Goal: Ask a question: Seek information or help from site administrators or community

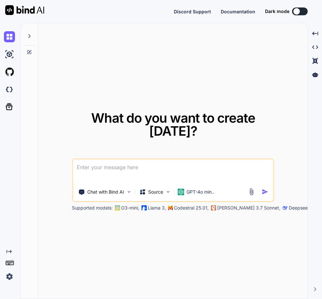
click at [9, 279] on img at bounding box center [9, 276] width 11 height 11
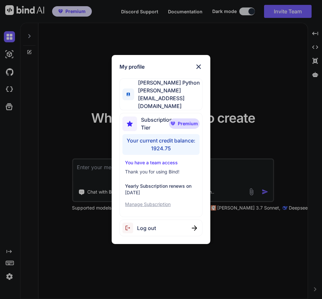
click at [38, 271] on div "My profile Abhinav Python abhinav@witarist.com Subscription Tier Premium Your c…" at bounding box center [161, 149] width 322 height 299
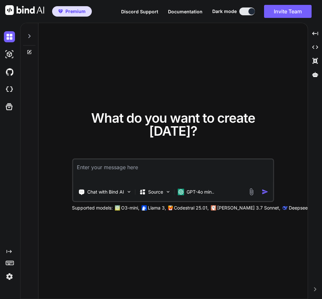
type textarea "x"
click at [11, 275] on img at bounding box center [9, 276] width 11 height 11
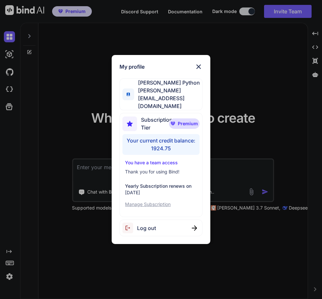
click at [57, 271] on div "My profile Abhinav Python abhinav@witarist.com Subscription Tier Premium Your c…" at bounding box center [161, 149] width 322 height 299
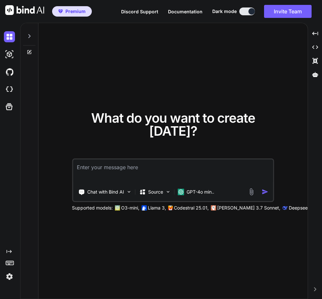
click at [108, 167] on textarea at bounding box center [173, 172] width 200 height 24
click at [8, 89] on img at bounding box center [9, 89] width 11 height 11
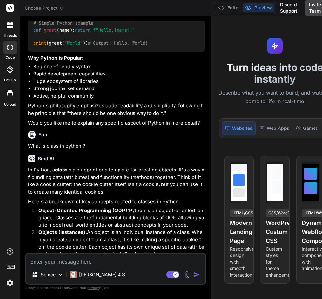
scroll to position [385, 0]
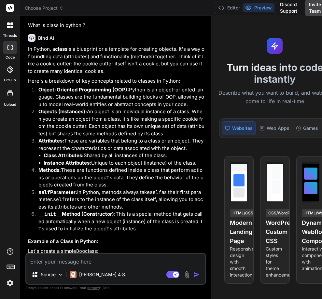
drag, startPoint x: 121, startPoint y: 66, endPoint x: 209, endPoint y: 55, distance: 88.6
click at [209, 55] on div "Choose Project Created with Pixso. Bind AI Web Search Created with Pixso. Code …" at bounding box center [179, 149] width 319 height 299
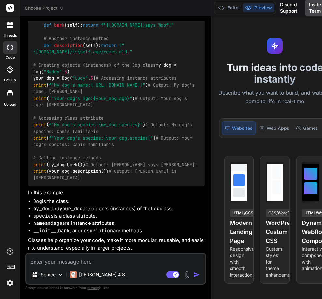
click at [9, 20] on div at bounding box center [10, 26] width 14 height 14
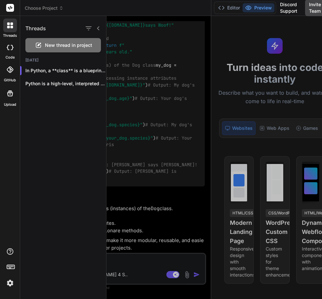
click at [47, 50] on div "New thread in project" at bounding box center [63, 45] width 76 height 14
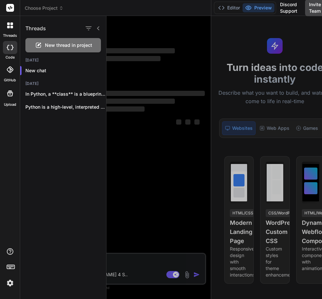
scroll to position [0, 0]
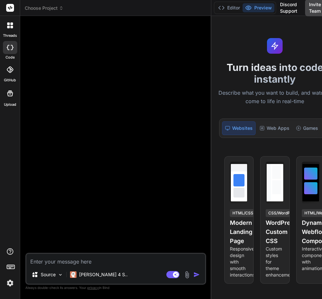
click at [68, 253] on div "Source Claude 4 S.. Agent Mode. When this toggle is activated, AI automatically…" at bounding box center [115, 269] width 181 height 32
click at [61, 259] on textarea at bounding box center [115, 260] width 179 height 12
click at [8, 284] on img at bounding box center [10, 283] width 11 height 11
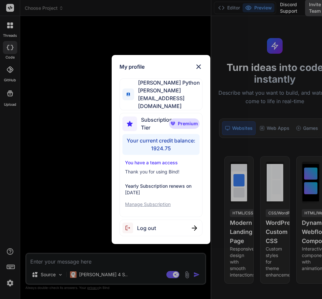
click at [54, 221] on div "My profile Abhinav Python abhinav@witarist.com Subscription Tier Premium Your c…" at bounding box center [161, 149] width 322 height 299
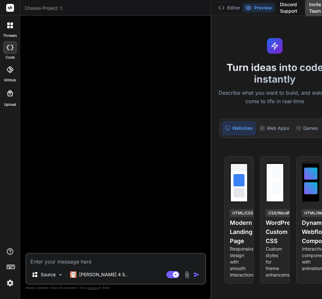
click at [43, 263] on textarea at bounding box center [115, 260] width 179 height 12
drag, startPoint x: 30, startPoint y: 201, endPoint x: 50, endPoint y: 54, distance: 148.3
click at [50, 54] on div at bounding box center [117, 137] width 180 height 232
click at [12, 48] on icon at bounding box center [10, 47] width 7 height 5
type textarea "x"
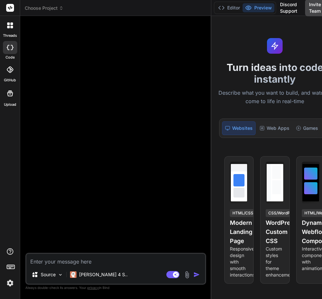
click at [7, 26] on div at bounding box center [10, 26] width 14 height 14
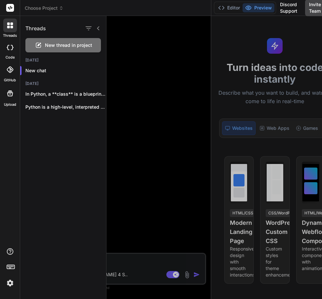
click at [120, 42] on div at bounding box center [215, 158] width 216 height 284
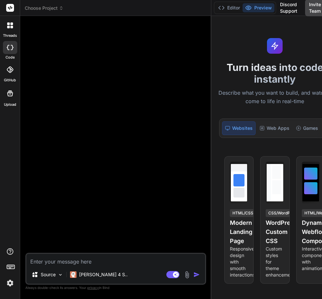
click at [66, 254] on div "Source Claude 4 S.. Agent Mode. When this toggle is activated, AI automatically…" at bounding box center [115, 269] width 181 height 32
click at [65, 258] on textarea at bounding box center [115, 260] width 179 height 12
type textarea "e"
type textarea "x"
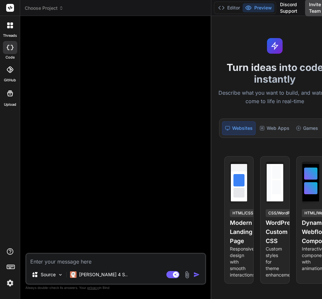
type textarea "H"
type textarea "x"
type textarea "He"
type textarea "x"
type textarea "Hel"
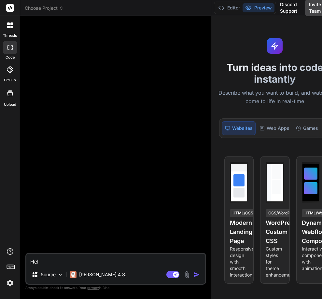
type textarea "x"
type textarea "Hell"
type textarea "x"
type textarea "Hello"
type textarea "x"
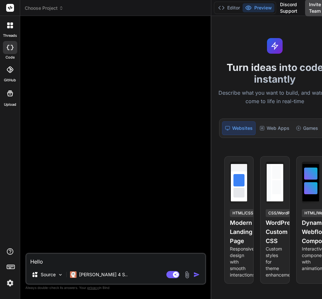
type textarea "Hello"
type textarea "x"
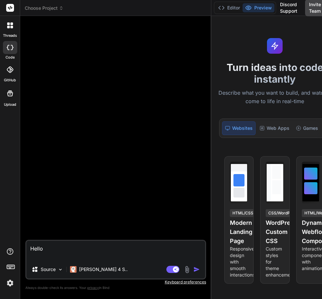
type textarea "Hello W"
type textarea "x"
type textarea "Hello Wa"
type textarea "x"
type textarea "Hello W"
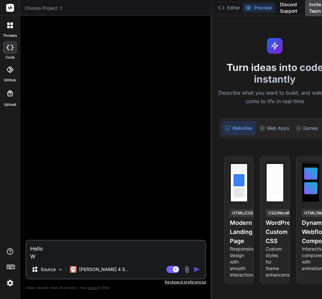
type textarea "x"
type textarea "Hello Wh"
type textarea "x"
type textarea "Hello Wha"
type textarea "x"
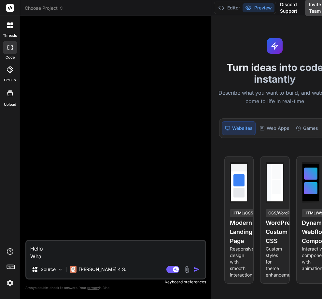
type textarea "Hello What"
type textarea "x"
type textarea "Hello What"
type textarea "x"
type textarea "Hello What i"
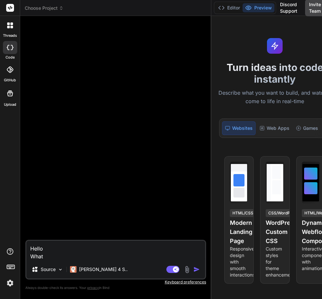
type textarea "x"
type textarea "Hello What is"
type textarea "x"
type textarea "Hello What is"
type textarea "x"
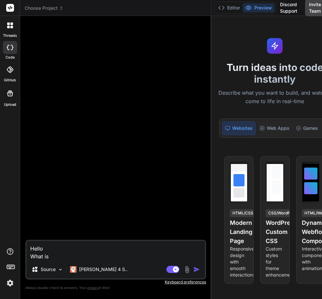
type textarea "Hello What is p"
type textarea "x"
type textarea "Hello What is py"
type textarea "x"
type textarea "Hello What is pyt"
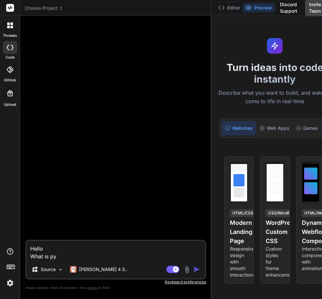
type textarea "x"
type textarea "Hello What is pyth"
type textarea "x"
type textarea "Hello What is pytho"
type textarea "x"
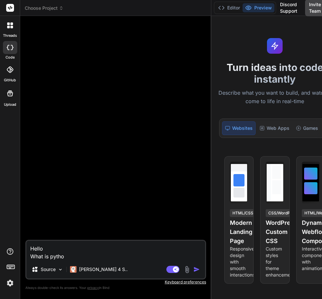
type textarea "Hello What is python"
type textarea "x"
type textarea "Hello What is python"
type textarea "x"
type textarea "Hello What is python ?"
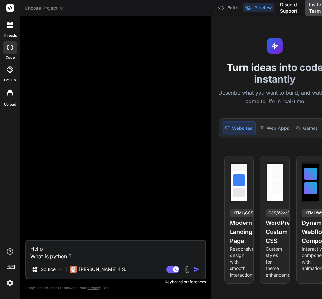
type textarea "x"
type textarea "Hello What is python ?"
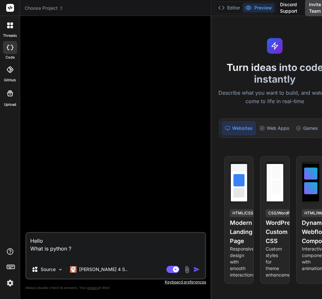
click at [65, 258] on textarea "Hello What is python ?" at bounding box center [115, 246] width 179 height 27
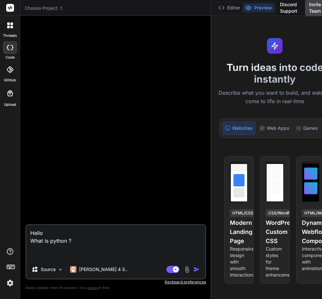
type textarea "x"
type textarea "Hello What is python ?"
type textarea "x"
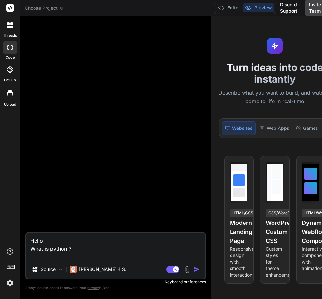
type textarea "Hello What is python ?"
type textarea "x"
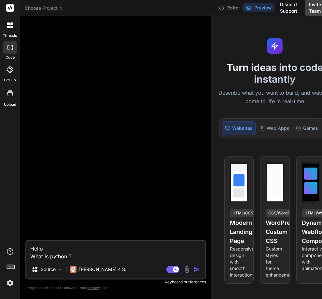
type textarea "Hello What is python ?"
click at [194, 268] on img "button" at bounding box center [197, 270] width 7 height 7
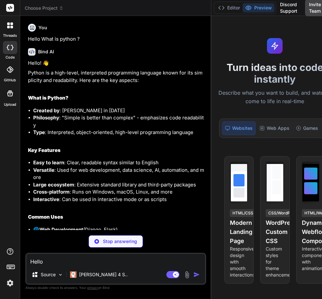
click at [9, 282] on img at bounding box center [10, 283] width 11 height 11
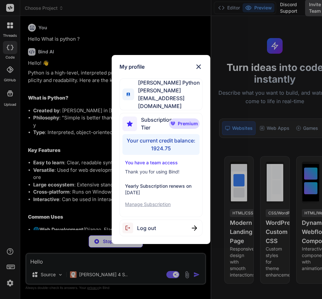
click at [7, 201] on div "My profile Abhinav Python abhinav@witarist.com Subscription Tier Premium Your c…" at bounding box center [161, 149] width 322 height 299
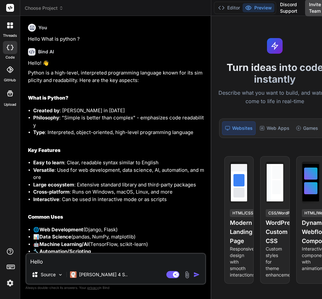
scroll to position [162, 0]
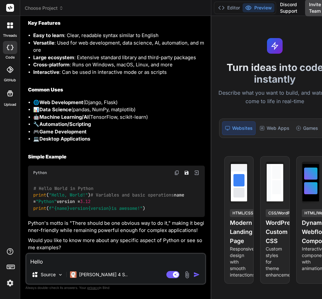
click at [9, 278] on img at bounding box center [10, 283] width 11 height 11
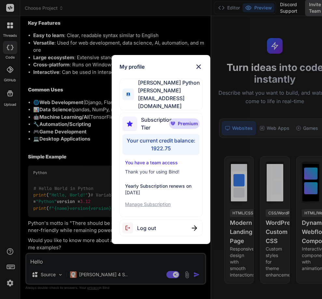
click at [2, 215] on div "My profile [PERSON_NAME] Python [PERSON_NAME][EMAIL_ADDRESS][DOMAIN_NAME] Subsc…" at bounding box center [161, 149] width 322 height 299
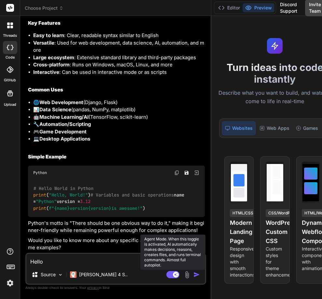
click at [173, 273] on rect at bounding box center [176, 275] width 6 height 6
type textarea "x"
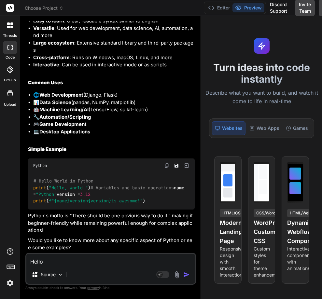
click at [84, 265] on textarea "Hello What is python ?" at bounding box center [110, 260] width 169 height 12
type textarea "w"
type textarea "x"
type textarea "wh"
type textarea "x"
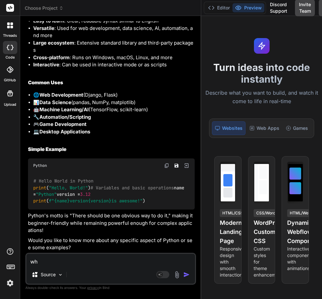
type textarea "wha"
type textarea "x"
type textarea "what"
type textarea "x"
type textarea "what"
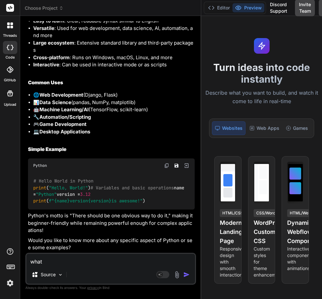
type textarea "x"
type textarea "what i"
type textarea "x"
type textarea "what is"
type textarea "x"
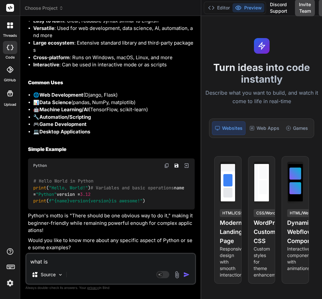
type textarea "what is"
type textarea "x"
type textarea "what is c"
type textarea "x"
type textarea "what is ca"
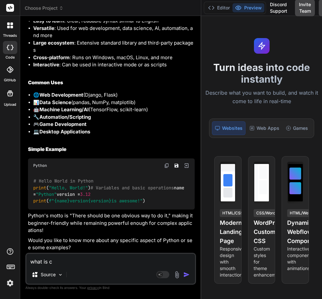
type textarea "x"
type textarea "what is cal"
type textarea "x"
type textarea "what is cals"
type textarea "x"
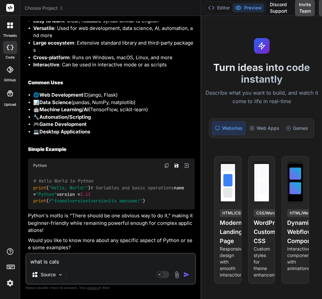
type textarea "what is calss"
type textarea "x"
type textarea "what is cals"
type textarea "x"
type textarea "what is cal"
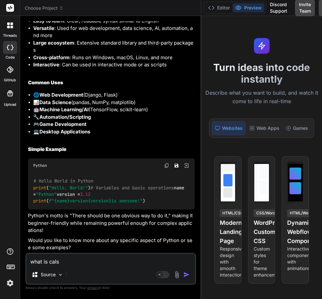
type textarea "x"
type textarea "what is ca"
type textarea "x"
type textarea "what is c"
type textarea "x"
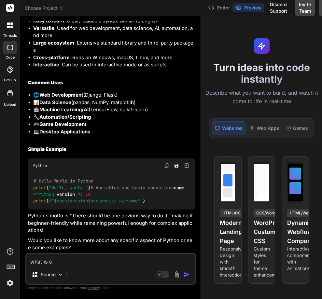
type textarea "what is cl"
type textarea "x"
type textarea "what is cla"
type textarea "x"
type textarea "what is clas"
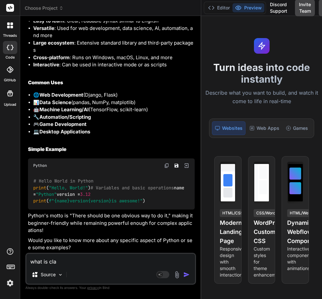
type textarea "x"
type textarea "what is class"
type textarea "x"
type textarea "what is class"
type textarea "x"
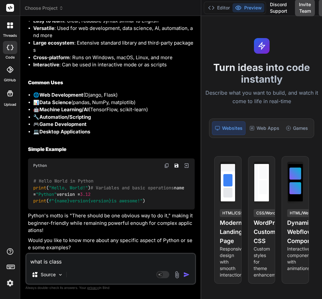
type textarea "what is class i"
type textarea "x"
type textarea "what is class in"
type textarea "x"
type textarea "what is class in"
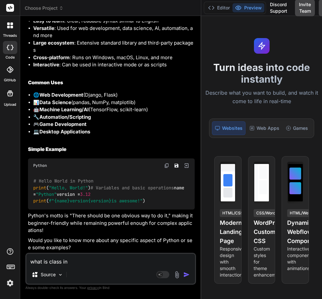
type textarea "x"
type textarea "what is class in o"
type textarea "x"
type textarea "what is class in oy"
type textarea "x"
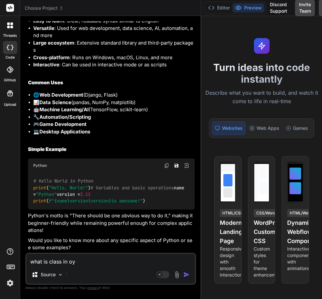
type textarea "what is class in oyt"
type textarea "x"
type textarea "what is class in oyth"
type textarea "x"
type textarea "what is class in oytho"
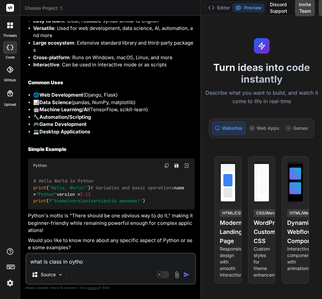
type textarea "x"
type textarea "what is class in oython"
type textarea "x"
type textarea "what is class in oython"
type textarea "x"
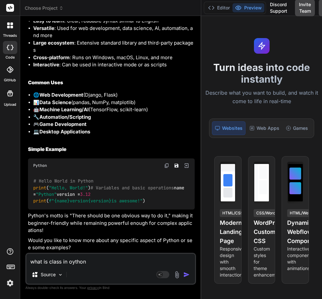
type textarea "what is class in oython"
type textarea "x"
type textarea "what is class in oytho"
type textarea "x"
type textarea "what is class in"
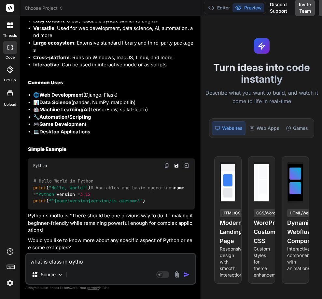
type textarea "x"
type textarea "what is class in p"
type textarea "x"
type textarea "what is class in py"
type textarea "x"
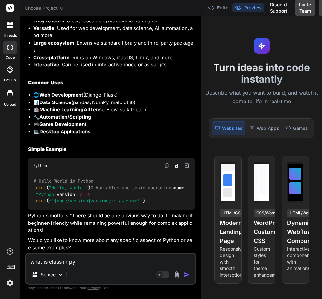
type textarea "what is class in pyt"
type textarea "x"
type textarea "what is class in pyth"
type textarea "x"
type textarea "what is class in pytho"
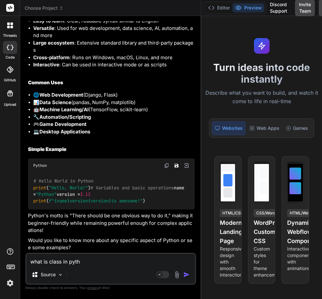
type textarea "x"
type textarea "what is class in python"
type textarea "x"
type textarea "what is class in python"
type textarea "x"
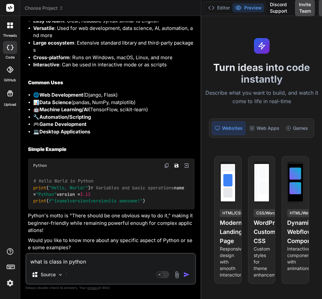
type textarea "what is class in python ?"
type textarea "x"
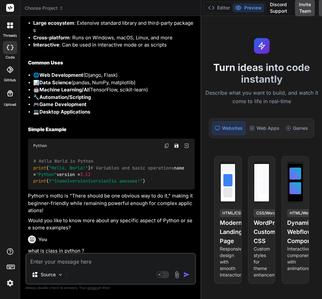
scroll to position [229, 0]
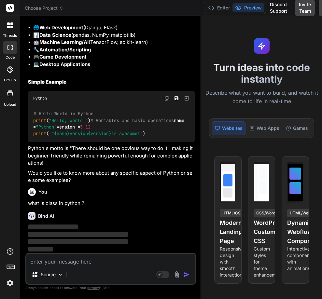
click at [10, 281] on img at bounding box center [10, 283] width 11 height 11
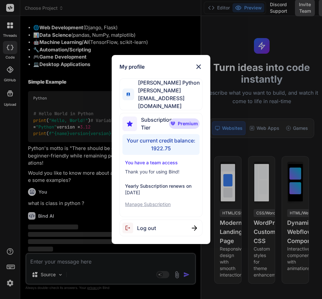
click at [10, 281] on div "My profile [PERSON_NAME] Python [PERSON_NAME][EMAIL_ADDRESS][DOMAIN_NAME] Subsc…" at bounding box center [161, 149] width 322 height 299
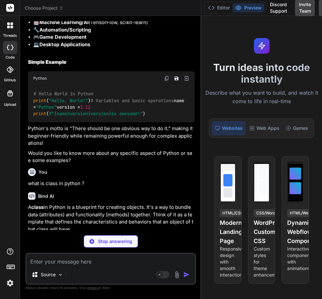
type textarea "x"
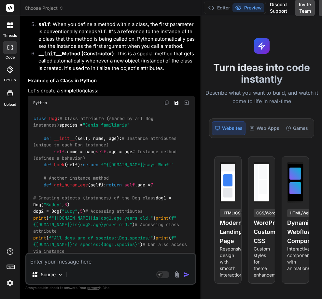
scroll to position [778, 0]
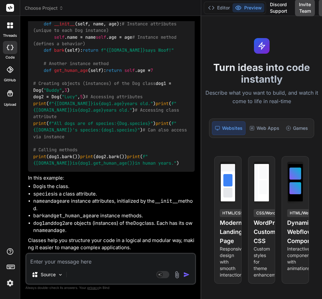
click at [8, 290] on div "threads code GitHub Upload" at bounding box center [10, 149] width 20 height 299
click at [12, 271] on div at bounding box center [10, 268] width 20 height 41
click at [11, 284] on div "threads code GitHub Upload" at bounding box center [10, 149] width 20 height 299
click at [10, 281] on img at bounding box center [10, 283] width 11 height 11
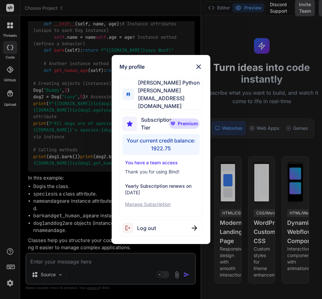
click at [10, 281] on div "My profile [PERSON_NAME] Python [PERSON_NAME][EMAIL_ADDRESS][DOMAIN_NAME] Subsc…" at bounding box center [161, 149] width 322 height 299
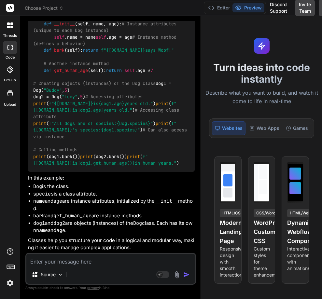
click at [10, 281] on img at bounding box center [10, 283] width 11 height 11
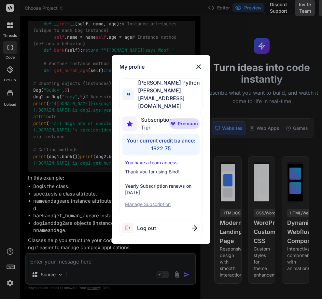
click at [0, 194] on div "My profile [PERSON_NAME] Python [PERSON_NAME][EMAIL_ADDRESS][DOMAIN_NAME] Subsc…" at bounding box center [161, 149] width 322 height 299
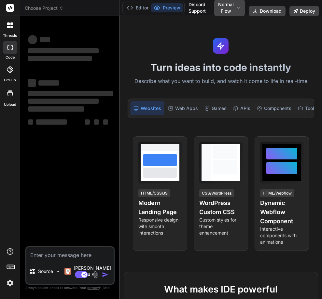
click at [8, 281] on img at bounding box center [10, 283] width 11 height 11
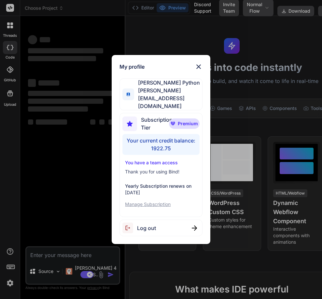
click at [199, 71] on img at bounding box center [199, 67] width 8 height 8
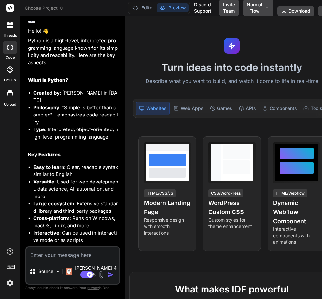
type textarea "x"
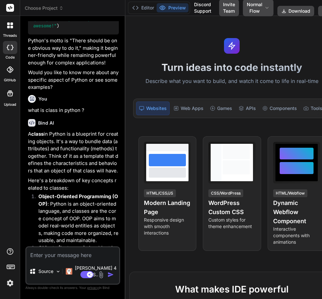
scroll to position [525, 0]
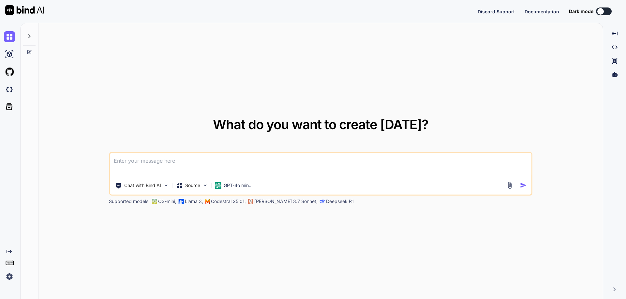
click at [10, 279] on img at bounding box center [9, 276] width 11 height 11
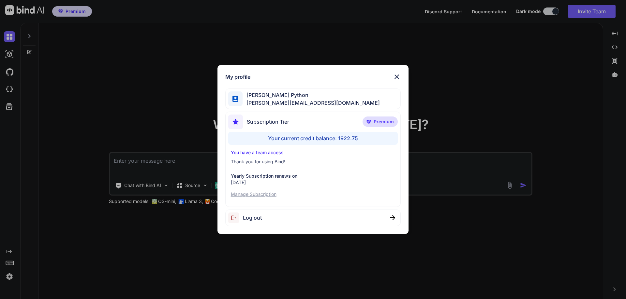
click at [100, 257] on div "My profile [PERSON_NAME] Python [PERSON_NAME][EMAIL_ADDRESS][DOMAIN_NAME] Subsc…" at bounding box center [313, 149] width 626 height 299
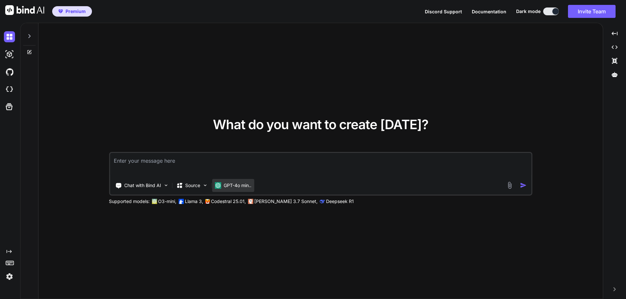
click at [232, 186] on p "GPT-4o min.." at bounding box center [238, 185] width 28 height 7
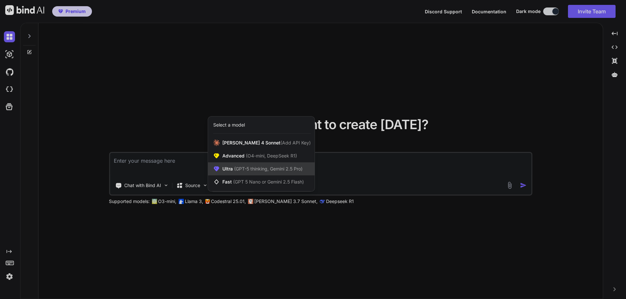
click at [246, 165] on div "Ultra (GPT-5 thinking, Gemini 2.5 Pro)" at bounding box center [261, 169] width 107 height 13
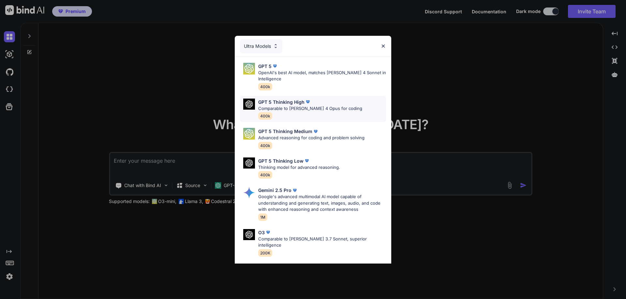
click at [277, 98] on div "GPT 5 Thinking High Comparable to Claude 4 Opus for coding 400k" at bounding box center [313, 109] width 146 height 26
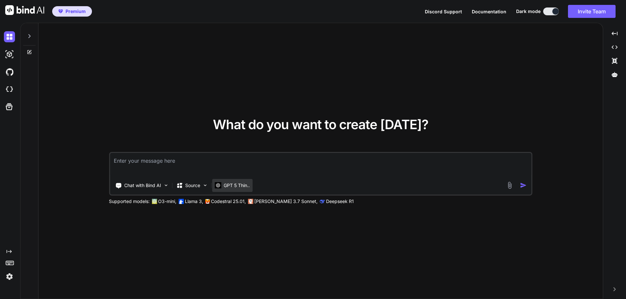
click at [225, 184] on p "GPT 5 Thin.." at bounding box center [237, 185] width 26 height 7
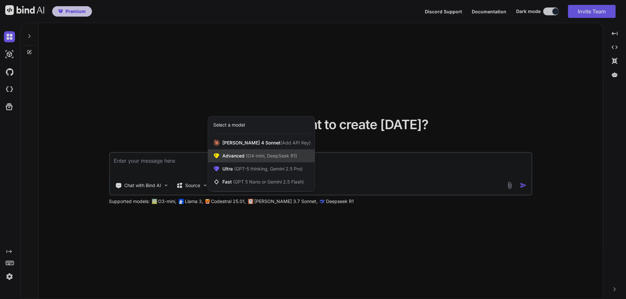
click at [255, 153] on span "(O4-mini, DeepSeek R1)" at bounding box center [270, 156] width 52 height 6
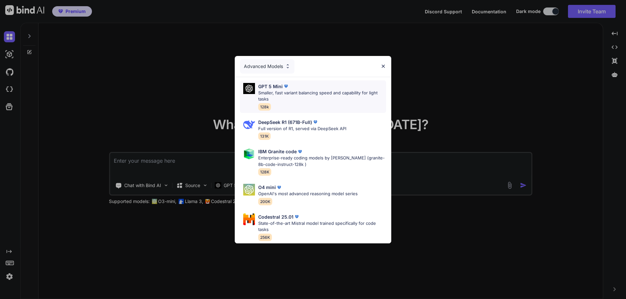
click at [307, 91] on p "Smaller, fast variant balancing speed and capability for light tasks" at bounding box center [322, 96] width 128 height 13
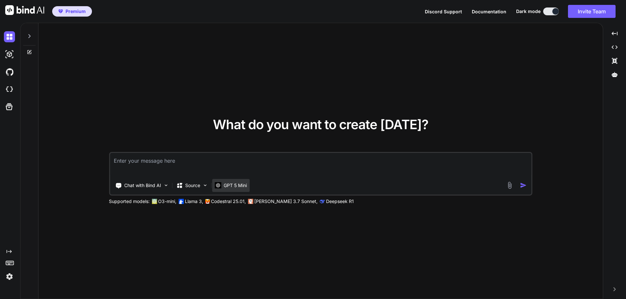
click at [226, 184] on p "GPT 5 Mini" at bounding box center [235, 185] width 23 height 7
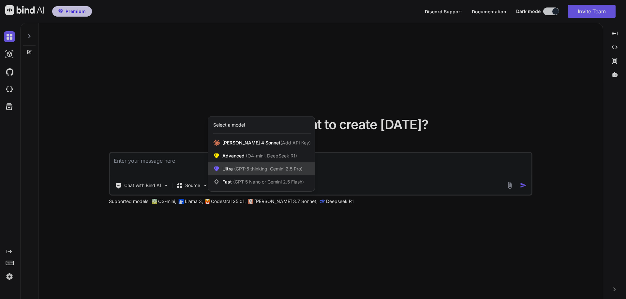
click at [251, 167] on span "(GPT-5 thinking, Gemini 2.5 Pro)" at bounding box center [268, 169] width 70 height 6
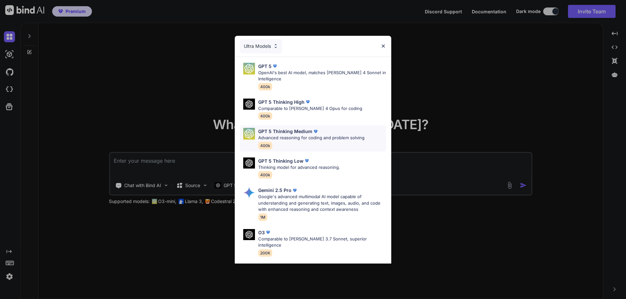
click at [285, 150] on div "GPT 5 Thinking Medium Advanced reasoning for coding and problem solving 400k" at bounding box center [313, 138] width 146 height 26
type textarea "x"
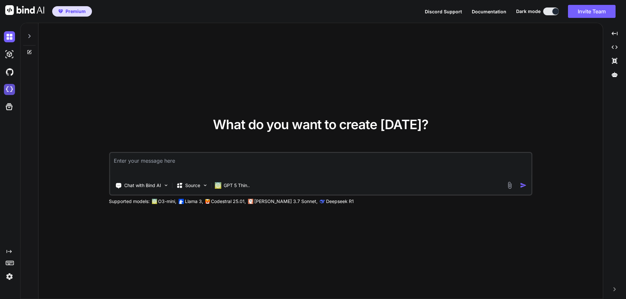
click at [8, 90] on img at bounding box center [9, 89] width 11 height 11
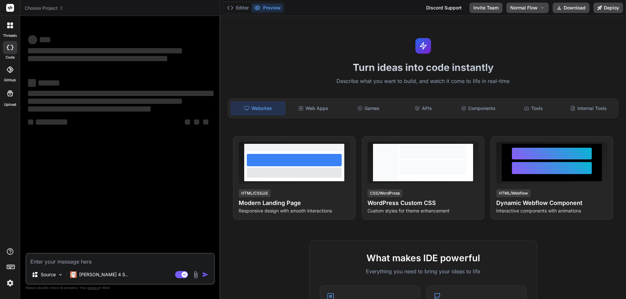
click at [11, 282] on img at bounding box center [10, 283] width 11 height 11
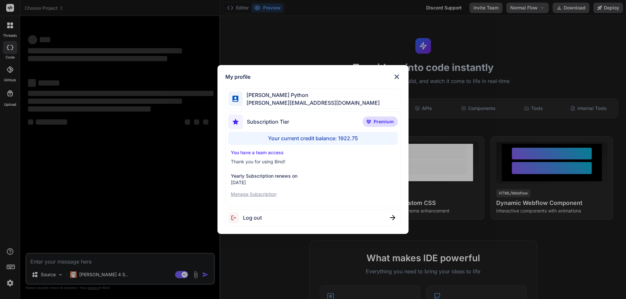
click at [124, 191] on div "My profile [PERSON_NAME] Python [PERSON_NAME][EMAIL_ADDRESS][DOMAIN_NAME] Subsc…" at bounding box center [313, 149] width 626 height 299
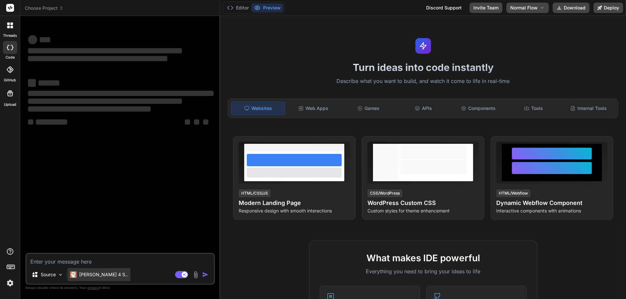
click at [84, 277] on p "[PERSON_NAME] 4 S.." at bounding box center [103, 275] width 49 height 7
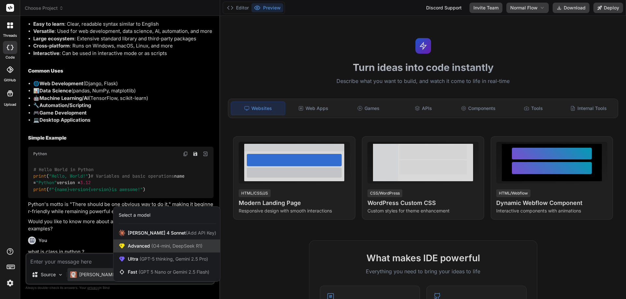
click at [163, 252] on div "Advanced (O4-mini, DeepSeek R1)" at bounding box center [166, 246] width 107 height 13
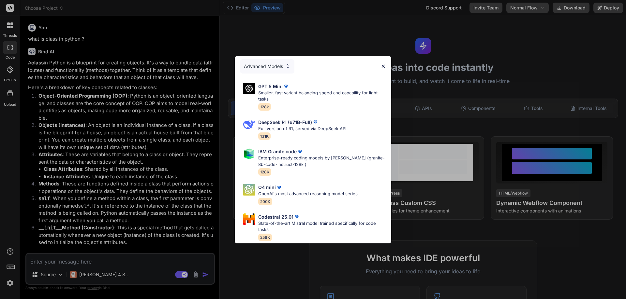
scroll to position [365, 0]
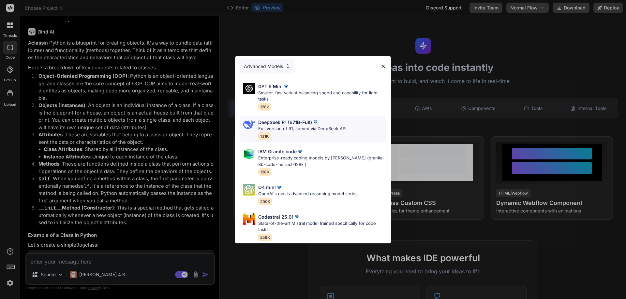
click at [303, 126] on p "Full version of R1, served via DeepSeek API" at bounding box center [302, 129] width 88 height 7
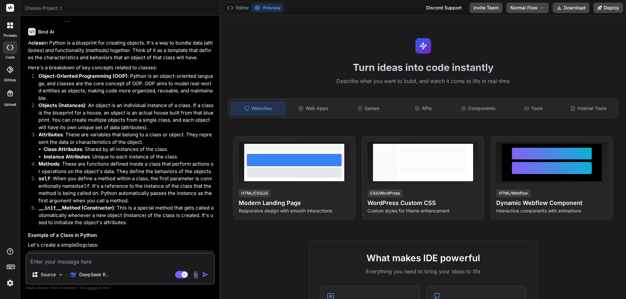
click at [92, 283] on div "DeepSeek R.." at bounding box center [88, 277] width 43 height 16
drag, startPoint x: 92, startPoint y: 283, endPoint x: 100, endPoint y: 278, distance: 9.3
click at [100, 278] on div "DeepSeek R.." at bounding box center [88, 277] width 43 height 16
click at [100, 278] on p "DeepSeek R.." at bounding box center [93, 275] width 29 height 7
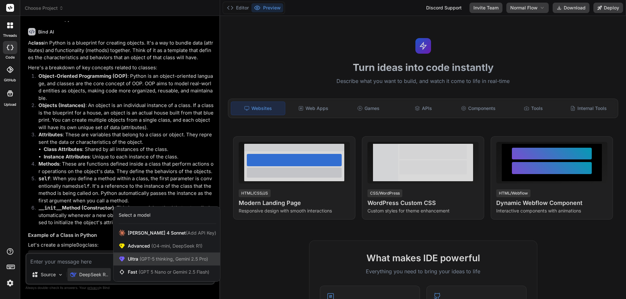
click at [173, 254] on div "Ultra (GPT-5 thinking, Gemini 2.5 Pro)" at bounding box center [166, 259] width 107 height 13
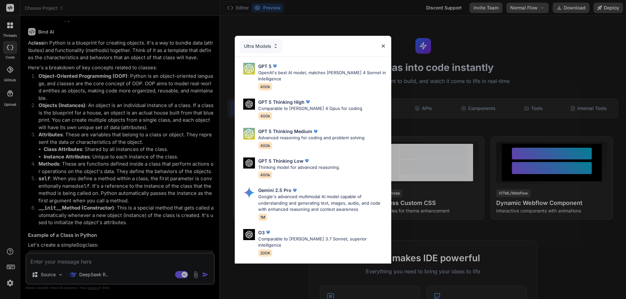
scroll to position [53, 0]
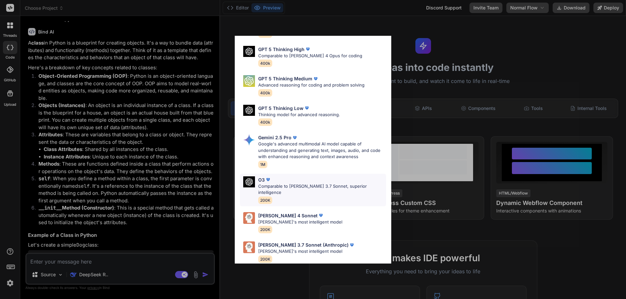
click at [282, 198] on div "O3 Comparable to [PERSON_NAME] 3.7 Sonnet, superior intelligence 200K" at bounding box center [313, 190] width 146 height 33
type textarea "x"
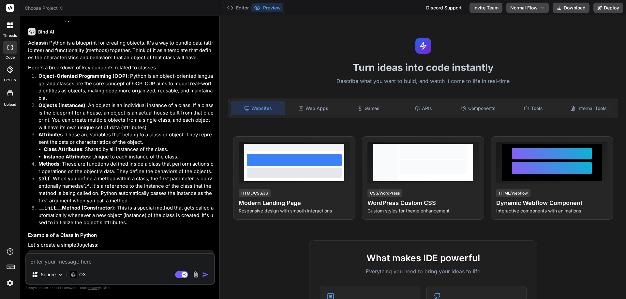
click at [282, 198] on div "HTML/CSS/JS Modern Landing Page Responsive design with smooth interactions" at bounding box center [294, 201] width 111 height 25
click at [76, 256] on textarea at bounding box center [119, 260] width 187 height 12
type textarea "h"
type textarea "x"
type textarea "hi"
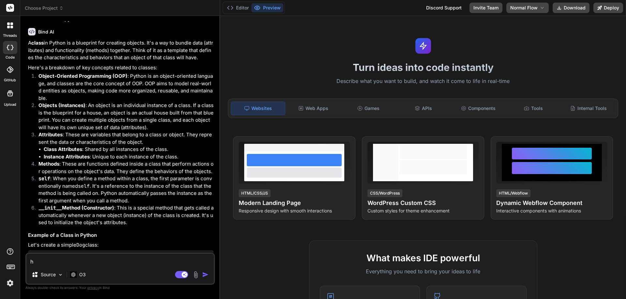
type textarea "x"
type textarea "hii"
type textarea "x"
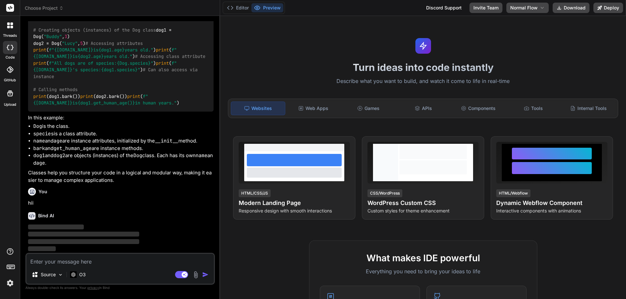
scroll to position [774, 0]
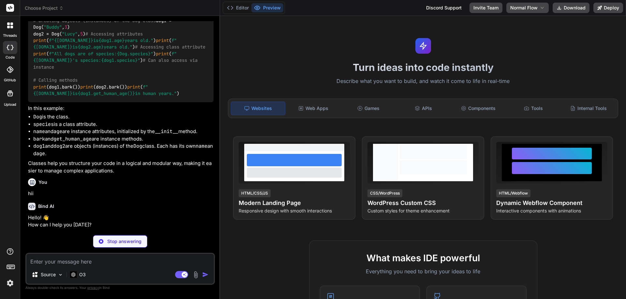
type textarea "x"
